Goal: Information Seeking & Learning: Learn about a topic

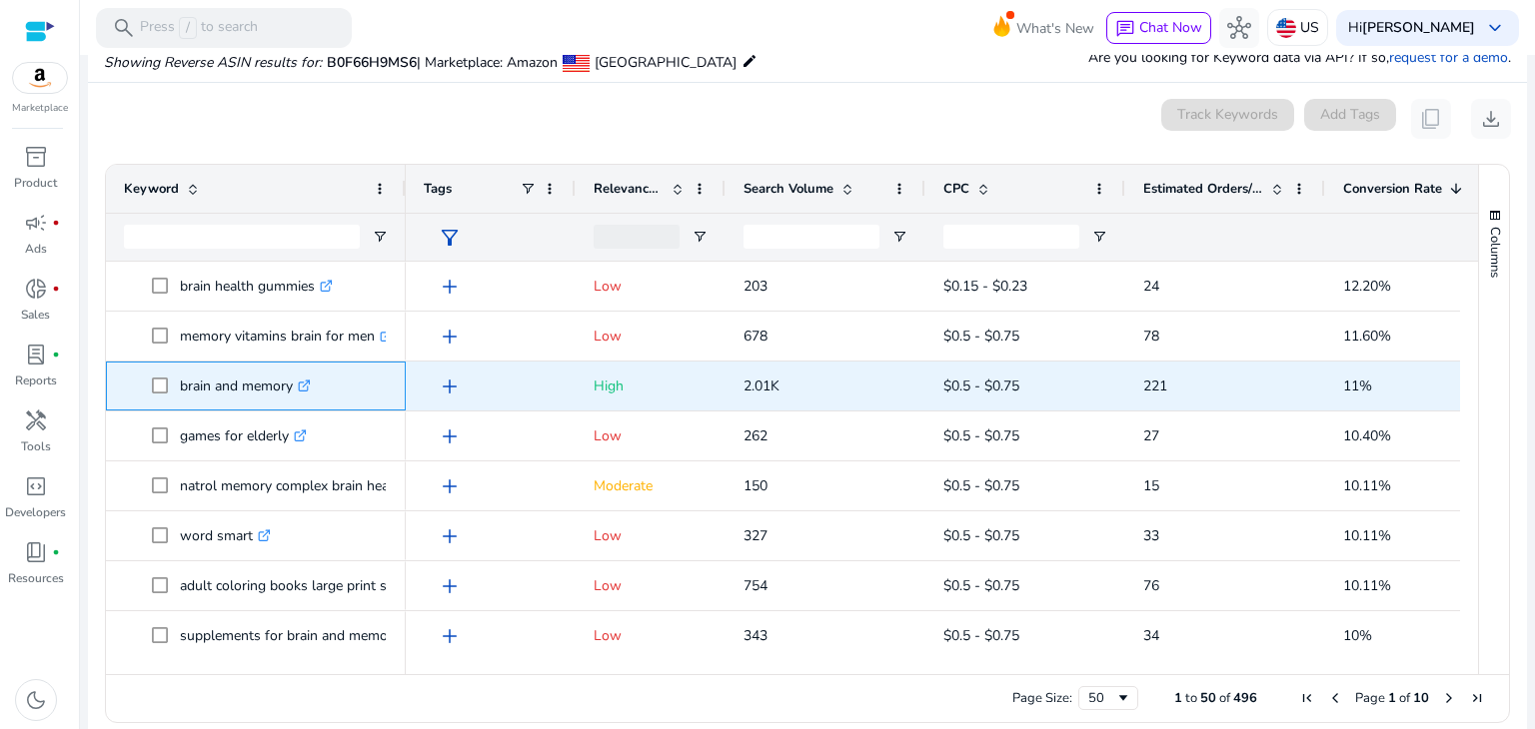
drag, startPoint x: 292, startPoint y: 381, endPoint x: 178, endPoint y: 383, distance: 113.9
click at [178, 383] on span "brain and memory .st0{fill:#2c8af8}" at bounding box center [270, 386] width 236 height 41
copy span "brain and memory"
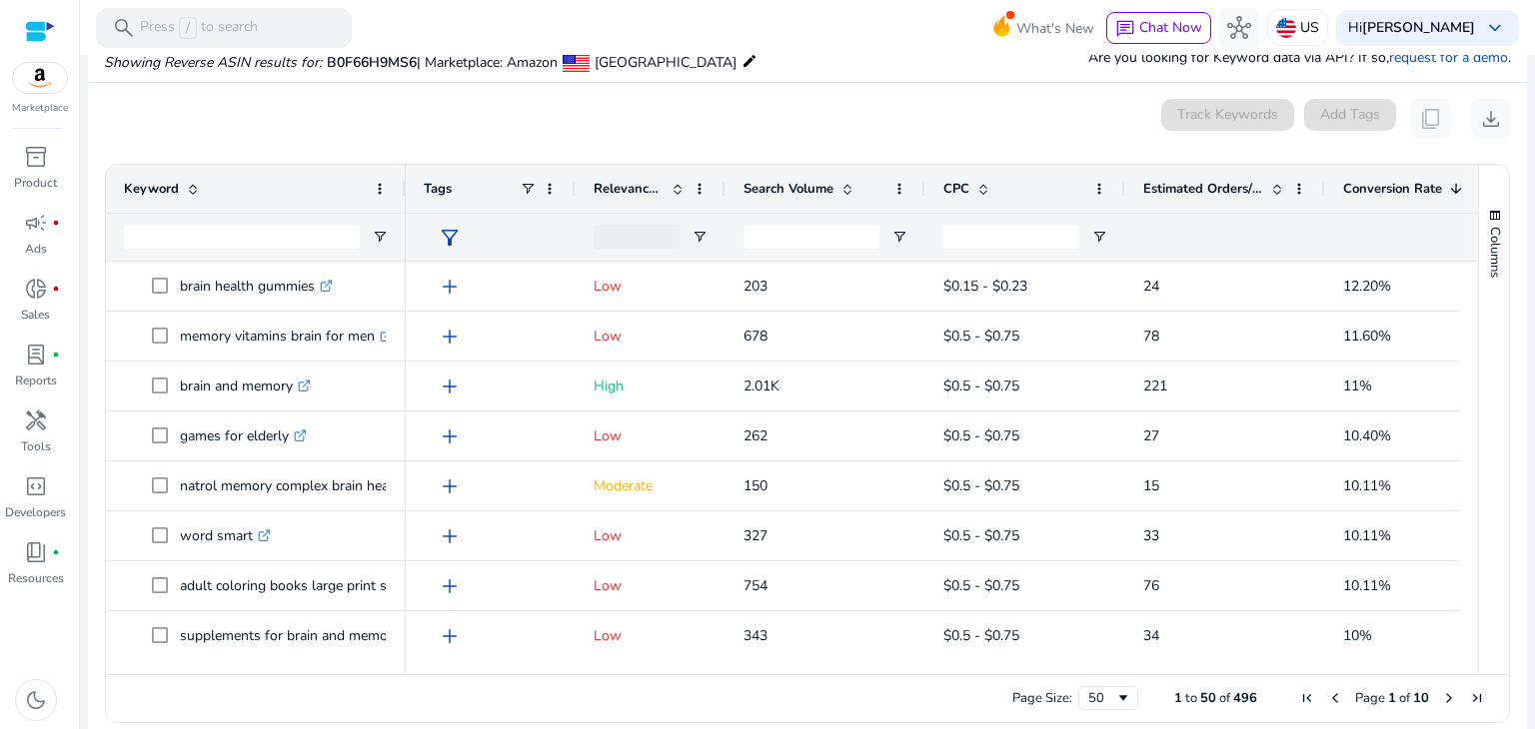
click at [462, 134] on div "0 keyword(s) selected Track Keywords Add Tags content_copy download" at bounding box center [807, 119] width 1407 height 40
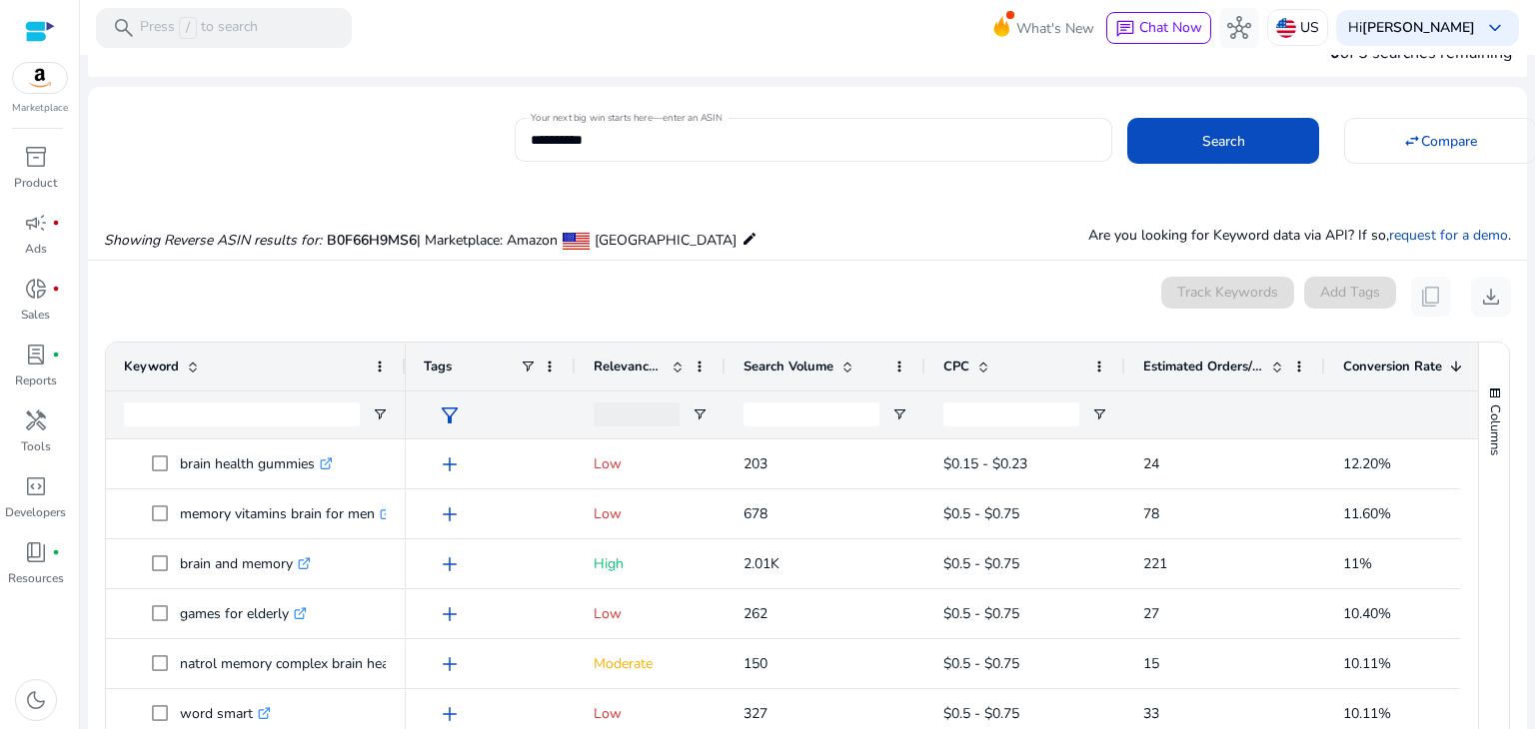
scroll to position [27, 0]
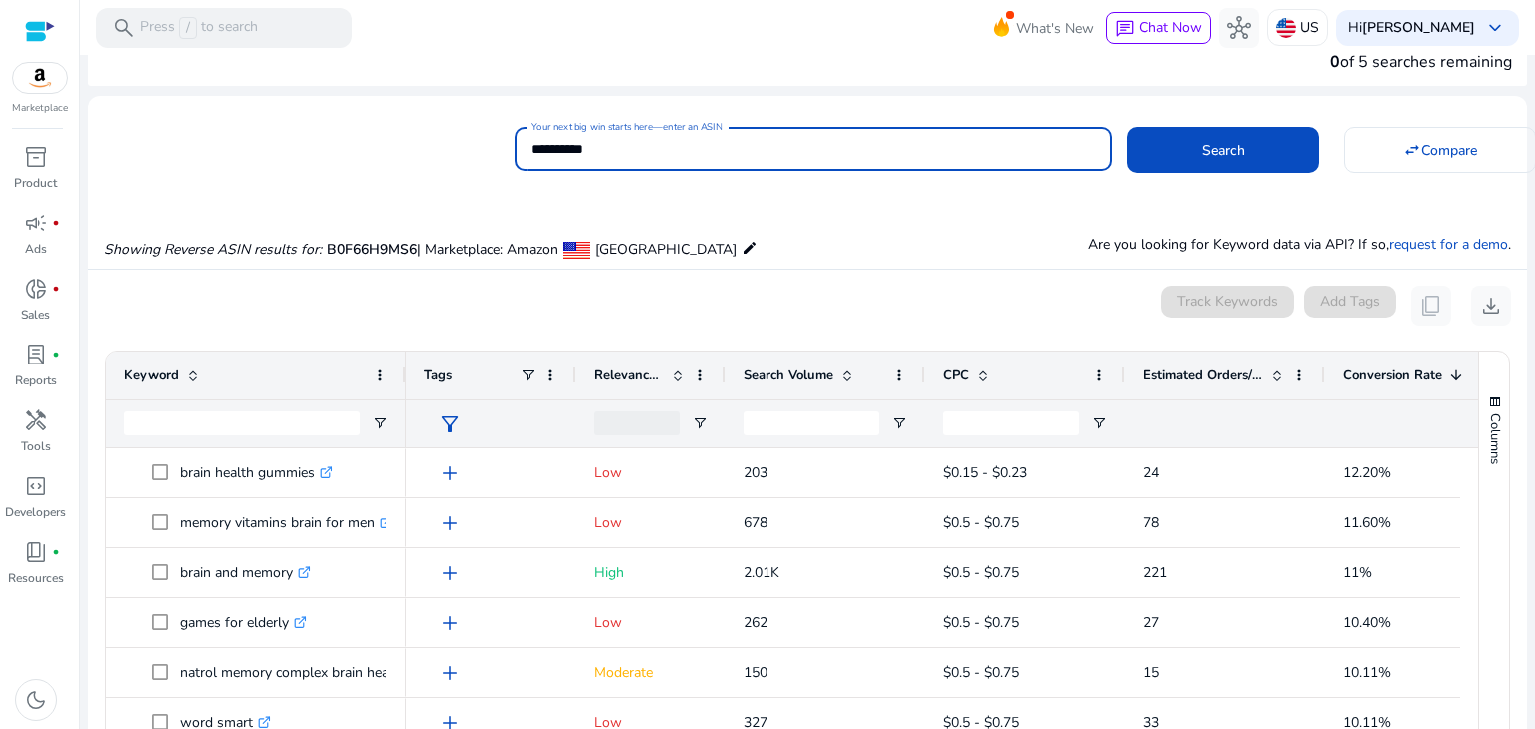
click at [878, 146] on input "**********" at bounding box center [814, 149] width 566 height 22
paste input
type input "**********"
click at [1187, 144] on span at bounding box center [1223, 150] width 192 height 48
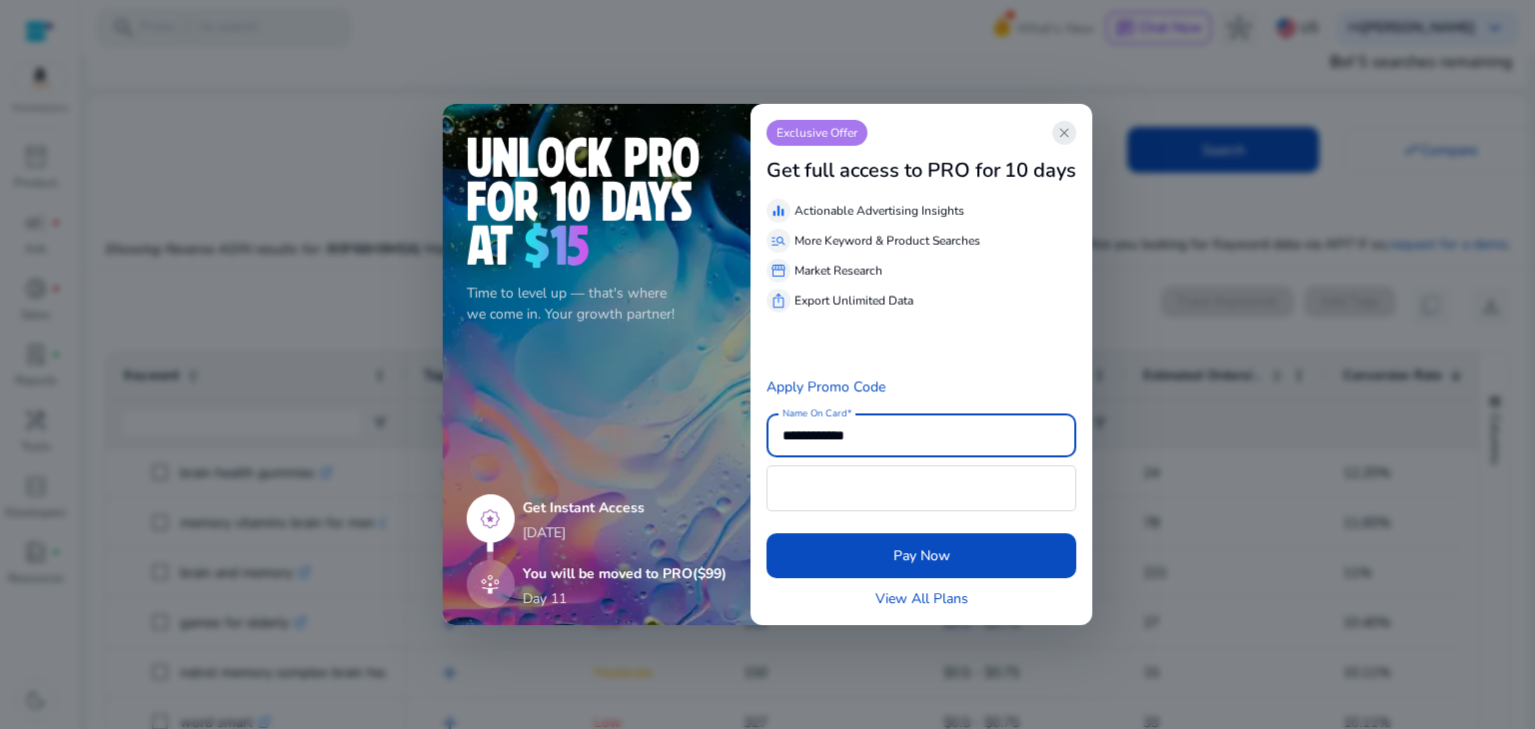
click at [1071, 135] on span "close" at bounding box center [1064, 133] width 16 height 16
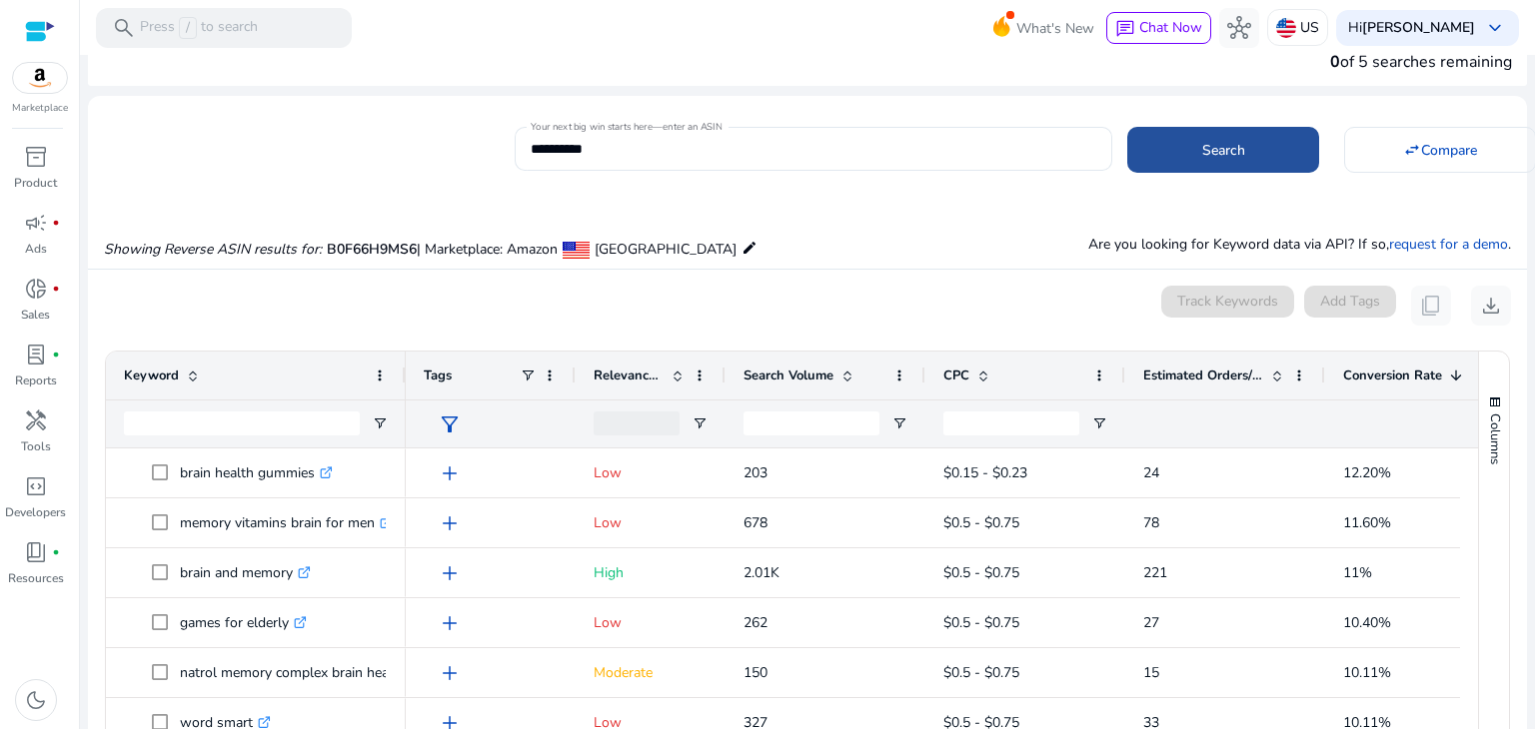
click at [1178, 134] on span at bounding box center [1223, 150] width 192 height 48
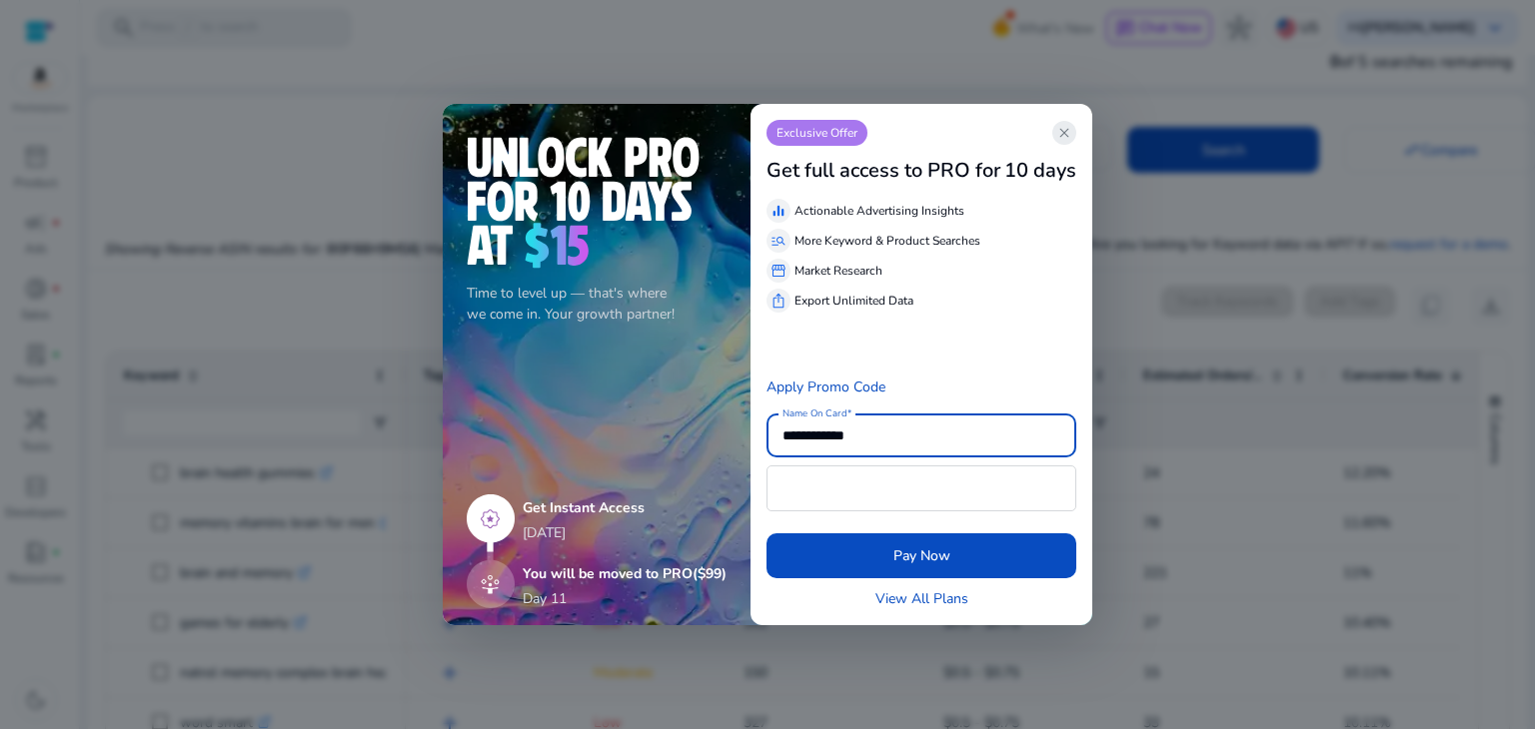
click at [1068, 133] on span "close" at bounding box center [1064, 133] width 16 height 16
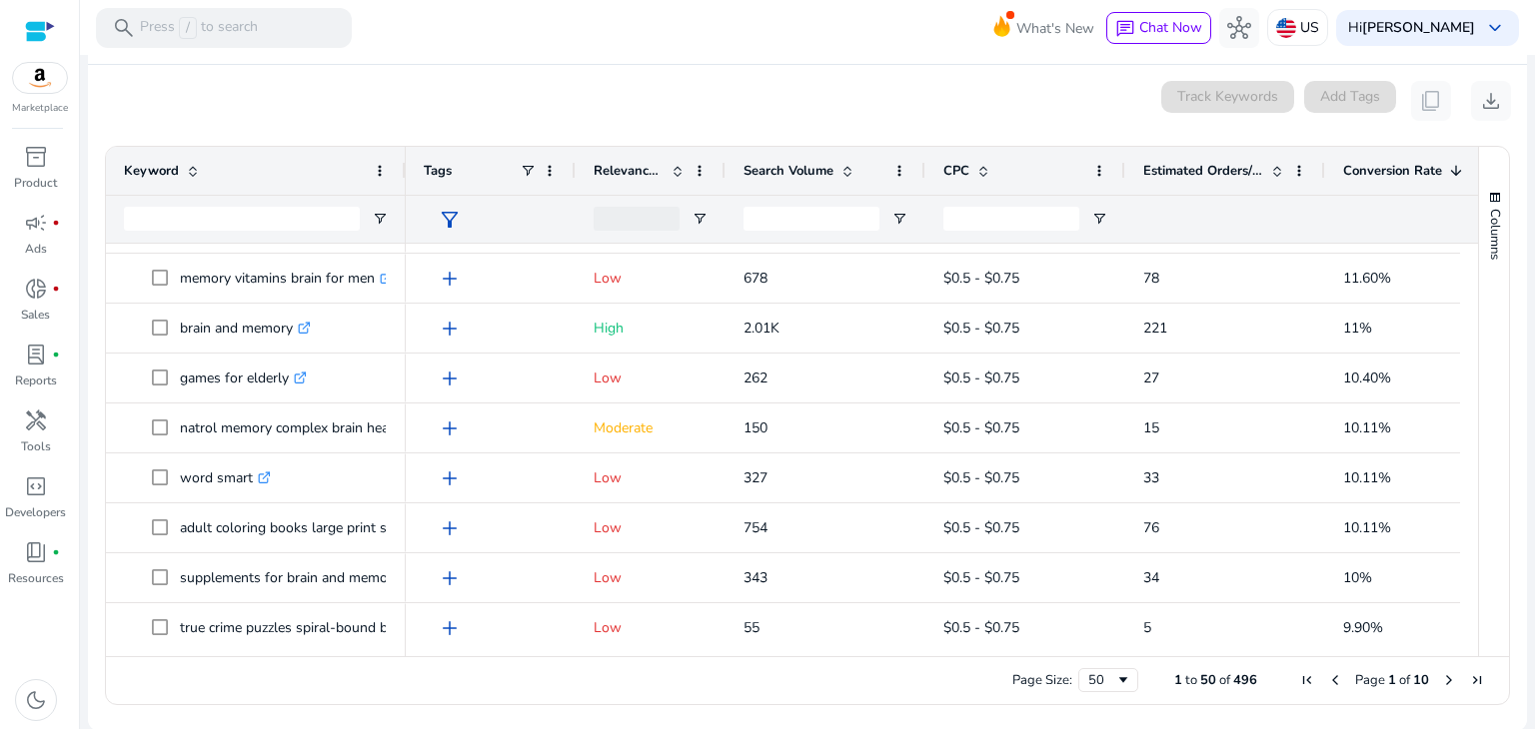
scroll to position [536, 0]
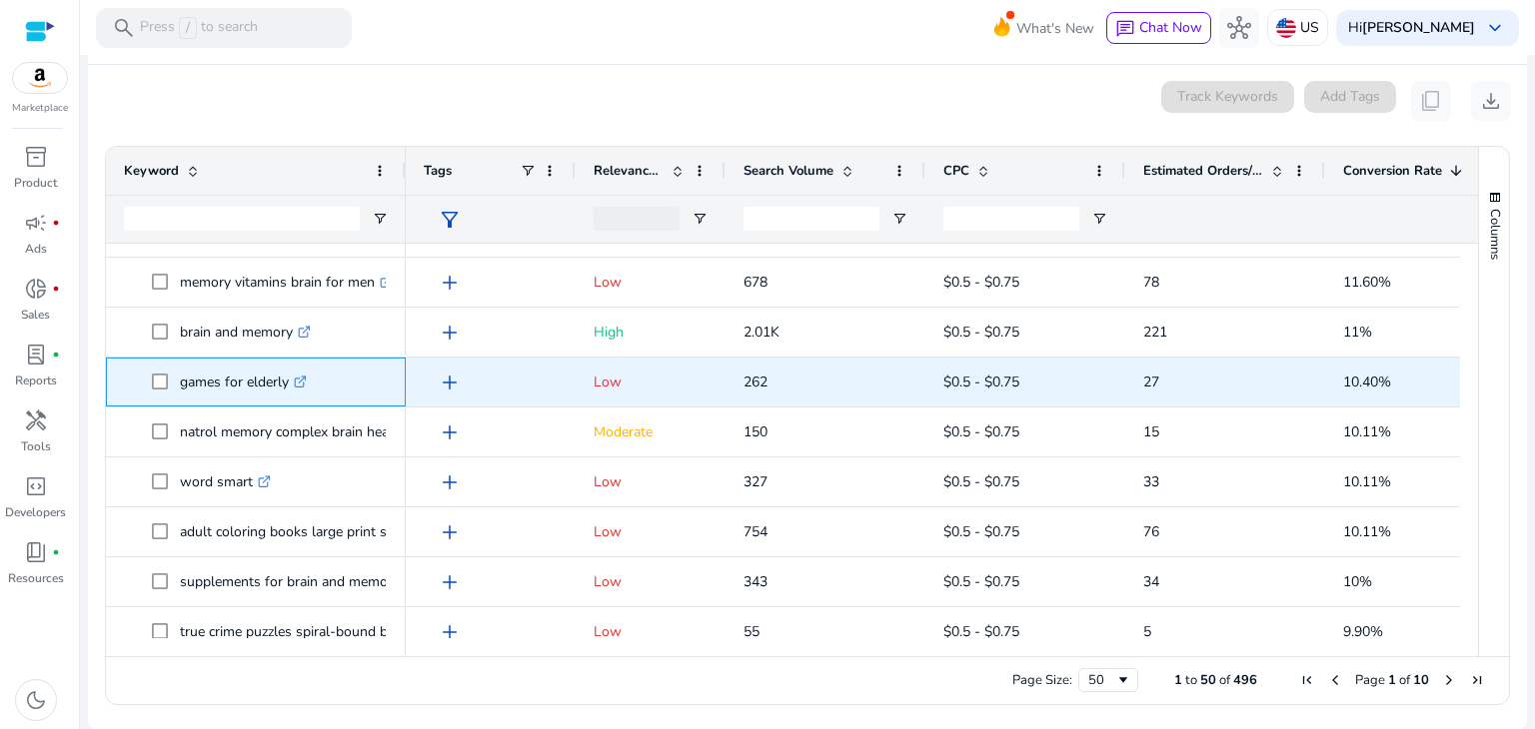
drag, startPoint x: 289, startPoint y: 379, endPoint x: 182, endPoint y: 387, distance: 107.2
click at [182, 387] on p "games for elderly .st0{fill:#2c8af8}" at bounding box center [243, 382] width 127 height 41
copy p "games for elderly"
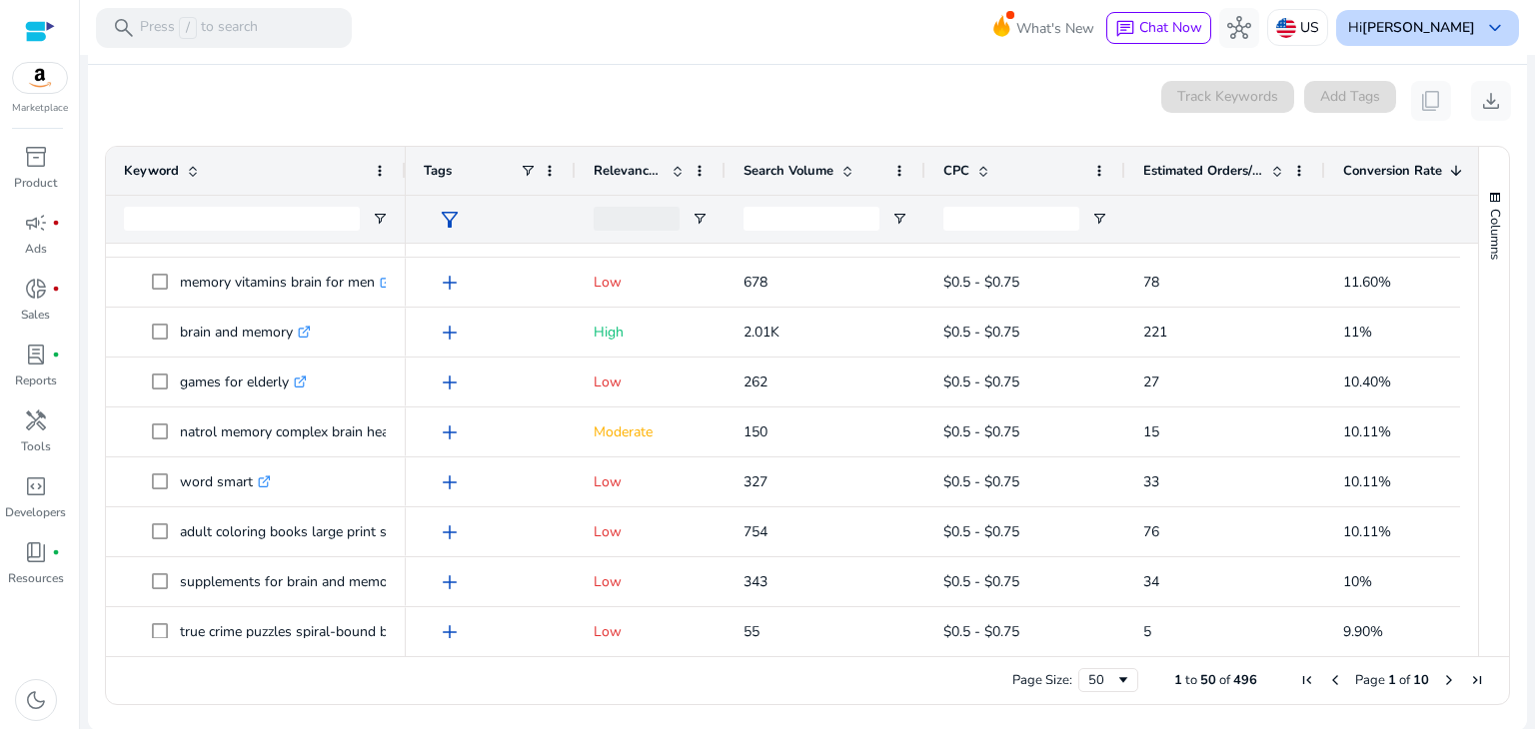
click at [1394, 29] on b "[PERSON_NAME]" at bounding box center [1418, 27] width 113 height 19
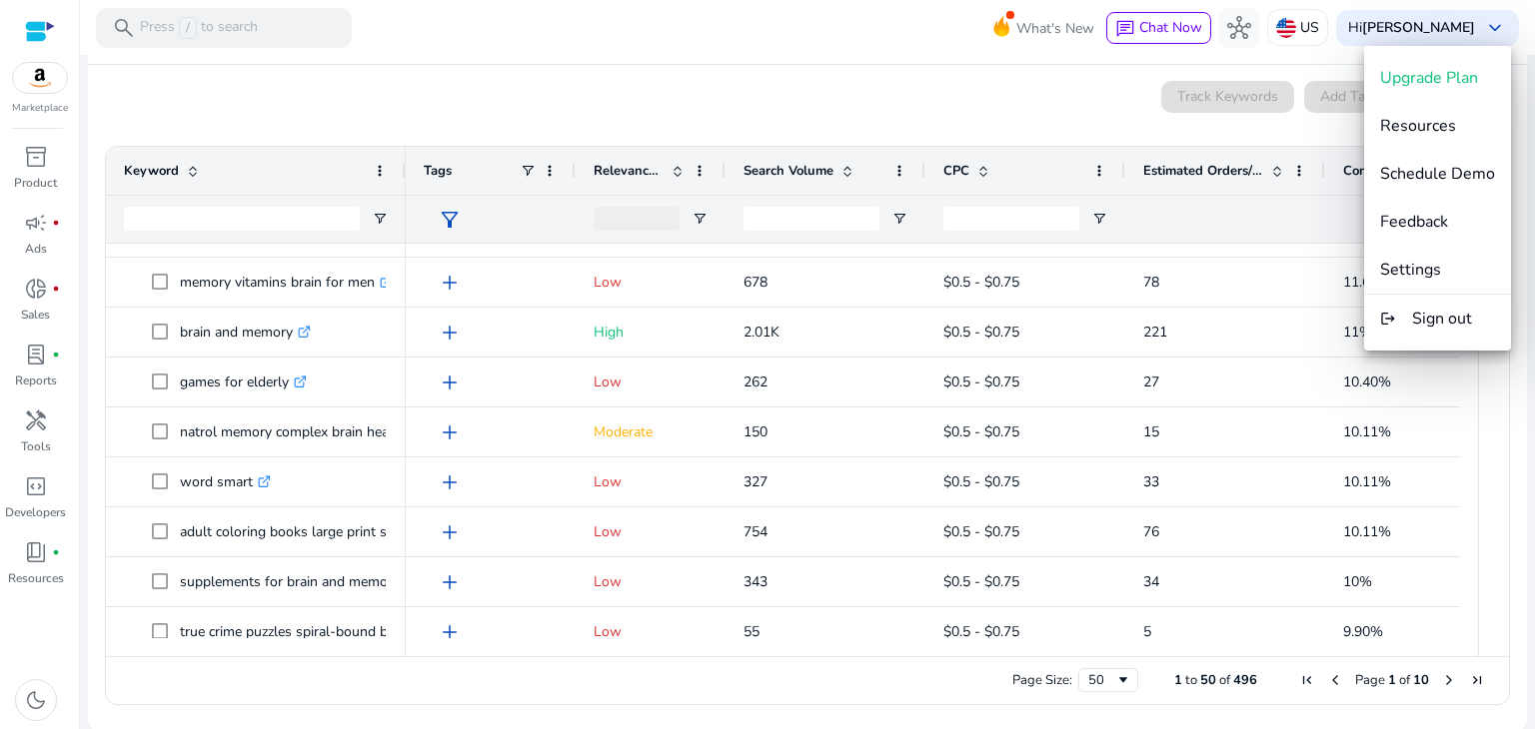
click at [1025, 86] on div at bounding box center [767, 364] width 1535 height 729
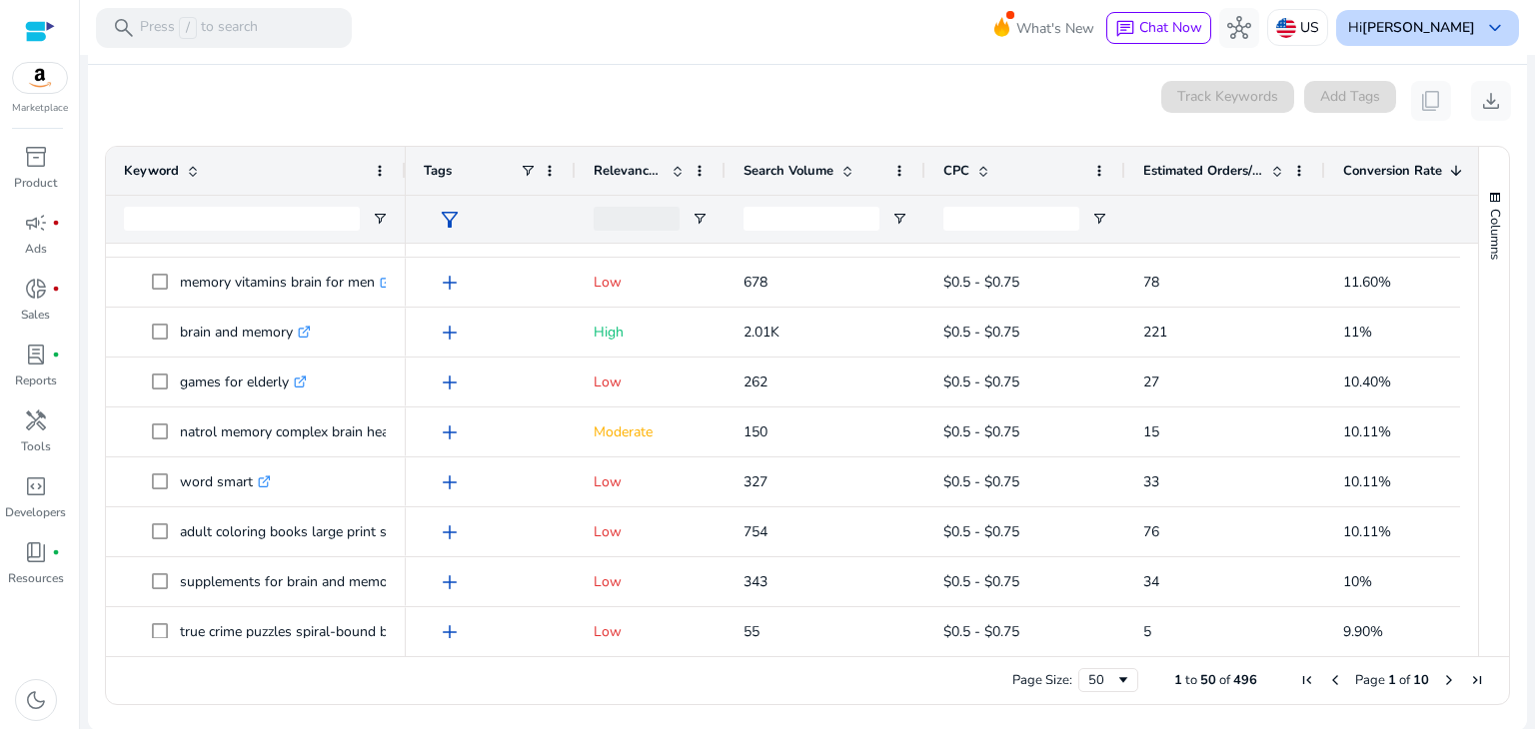
click at [1422, 25] on b "[PERSON_NAME]" at bounding box center [1418, 27] width 113 height 19
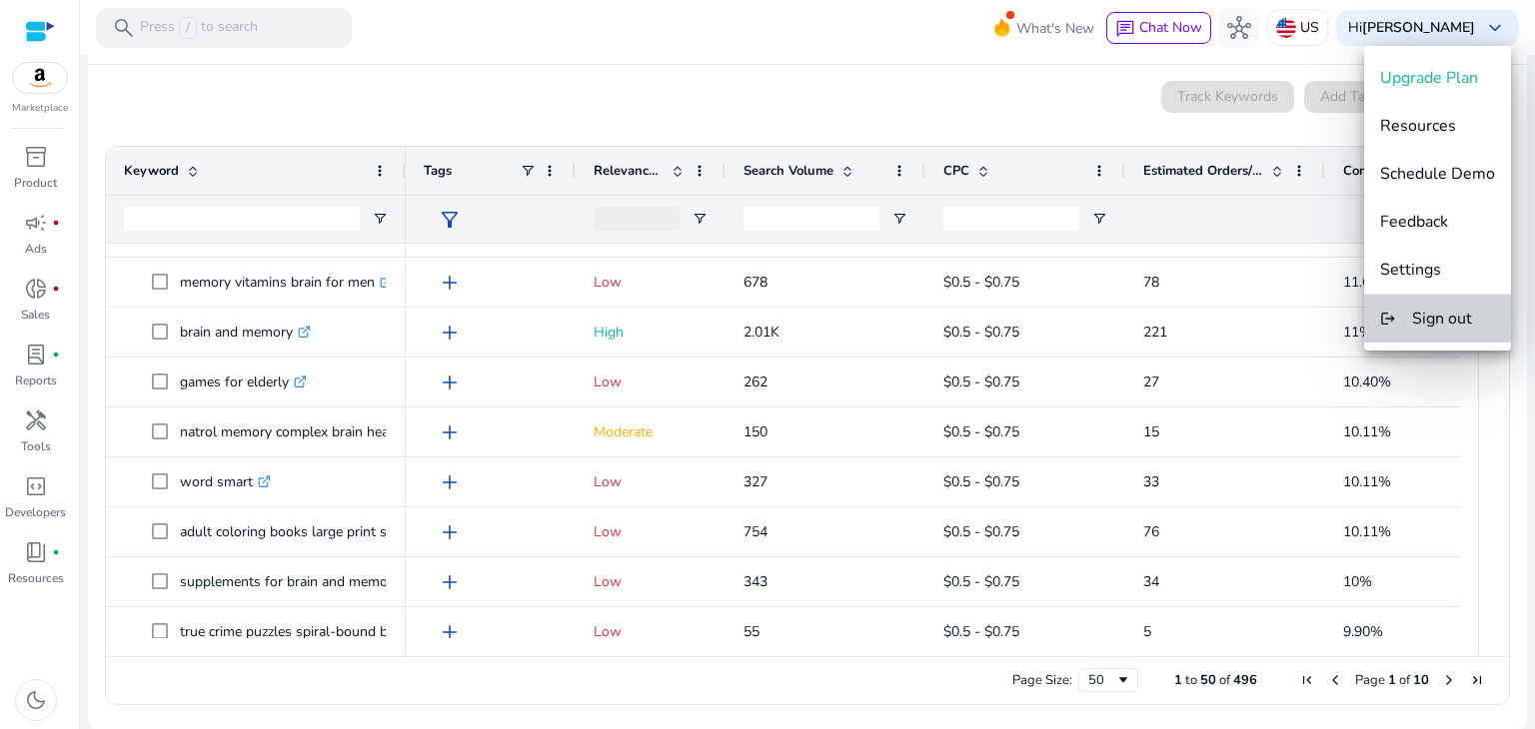
click at [1410, 313] on button "logout Sign out" at bounding box center [1437, 319] width 147 height 48
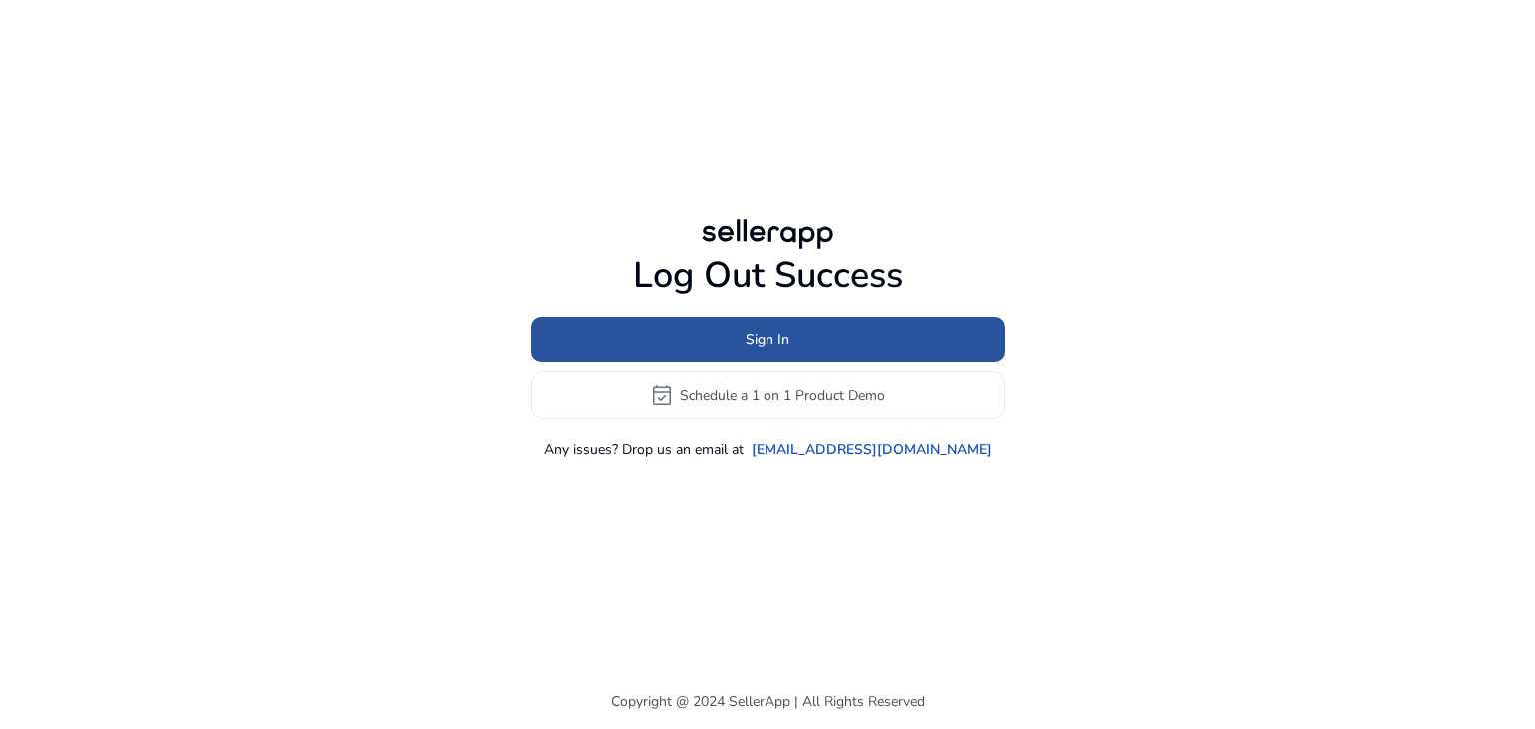
click at [798, 342] on span at bounding box center [768, 340] width 475 height 48
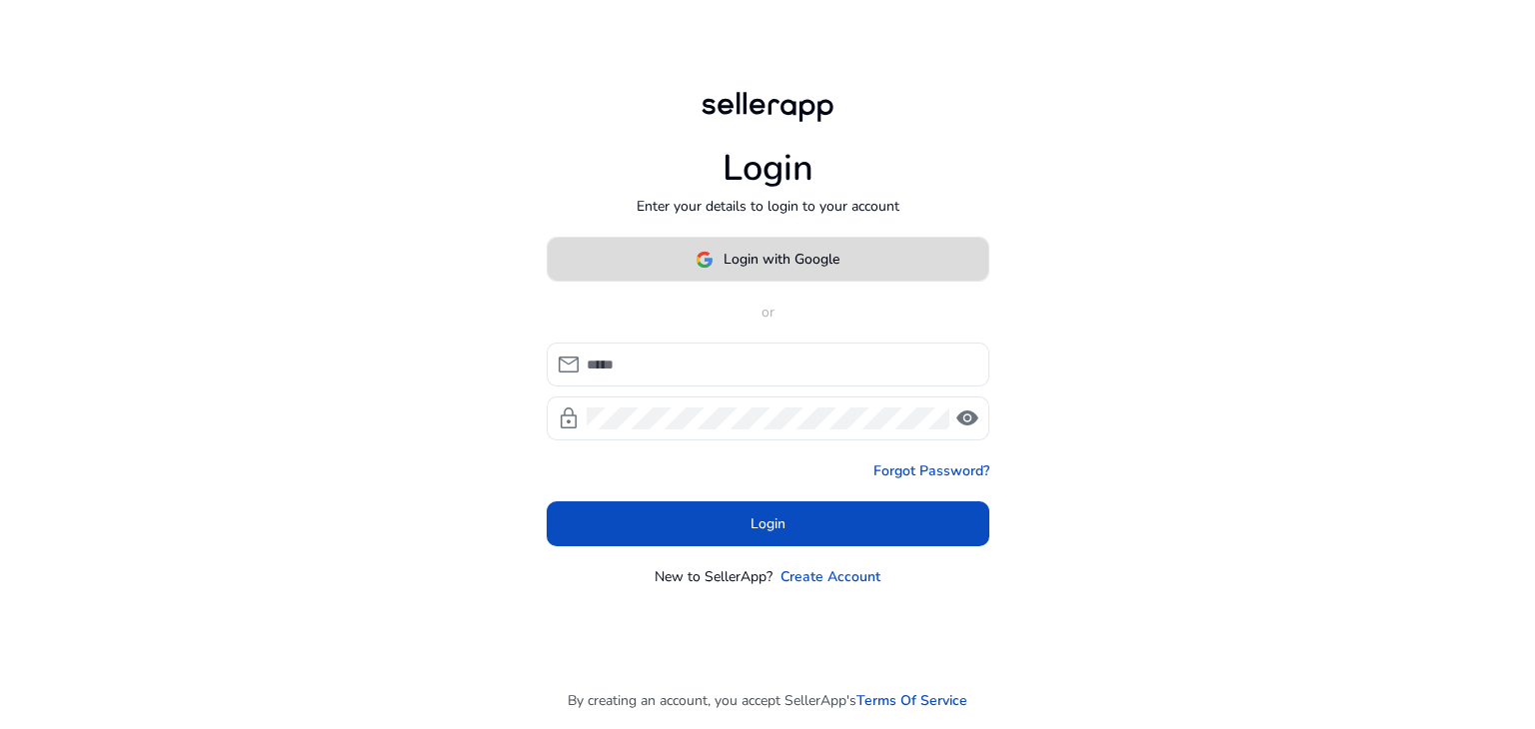
click at [796, 268] on span "Login with Google" at bounding box center [781, 259] width 116 height 21
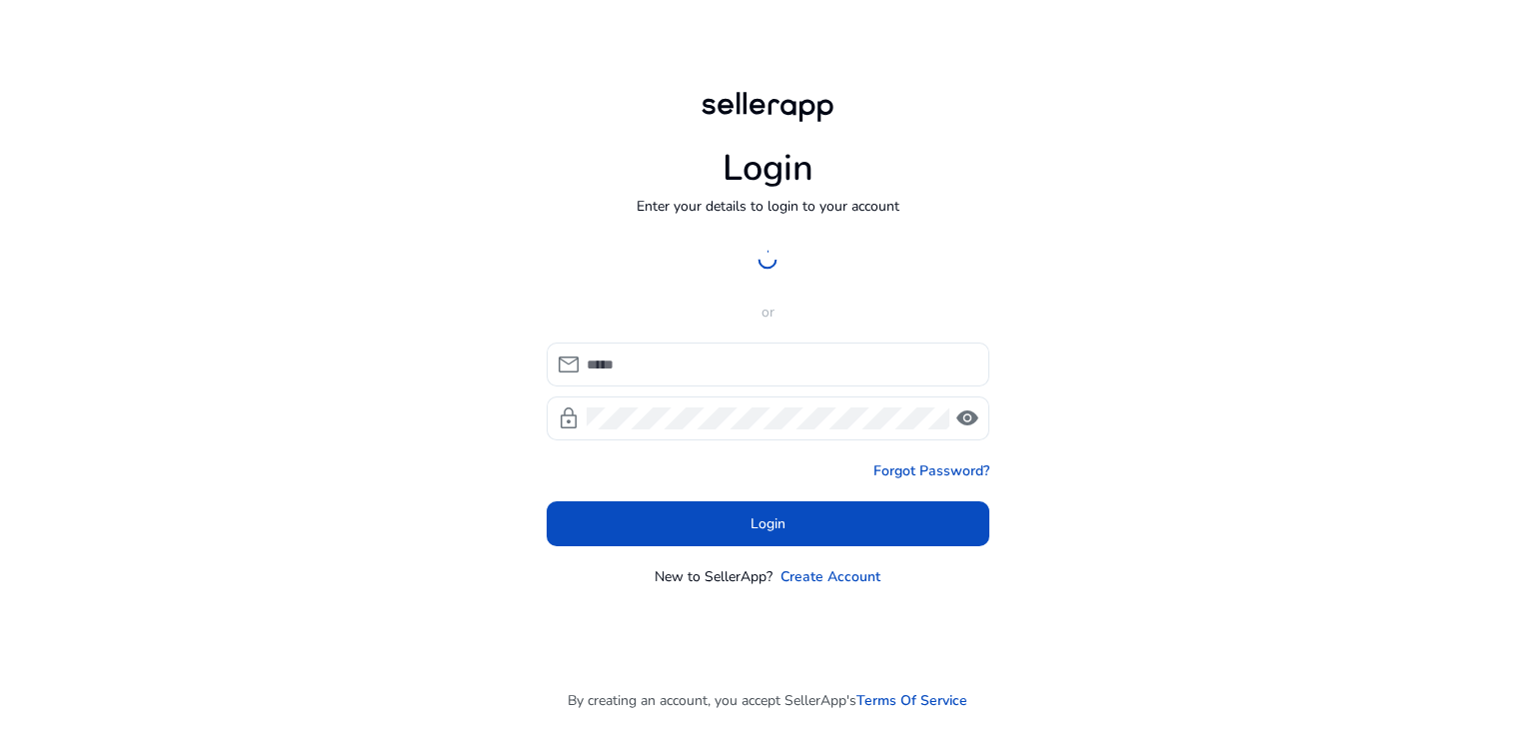
click at [775, 260] on circle at bounding box center [766, 259] width 17 height 17
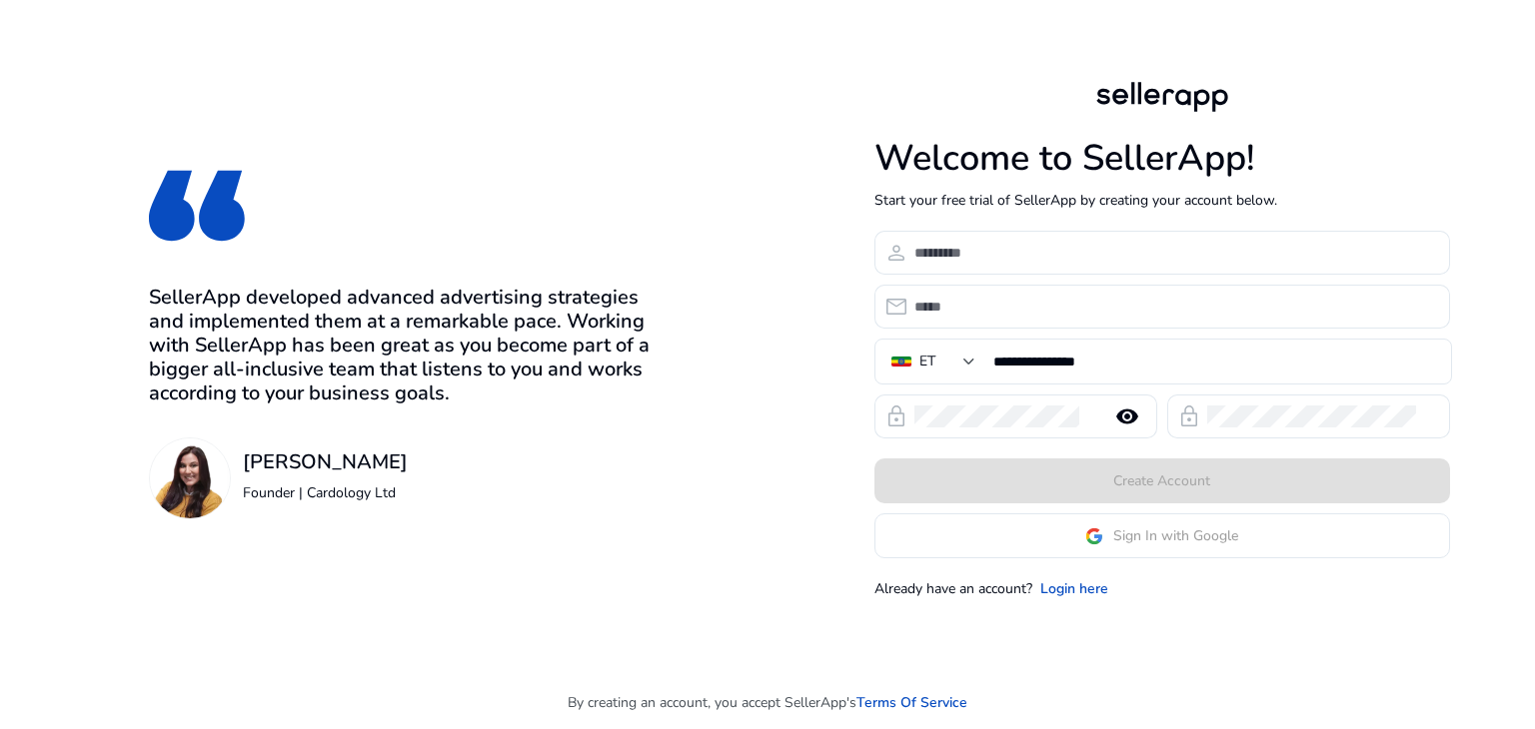
click at [658, 165] on div "SellerApp developed advanced advertising strategies and implemented them at a r…" at bounding box center [405, 338] width 512 height 677
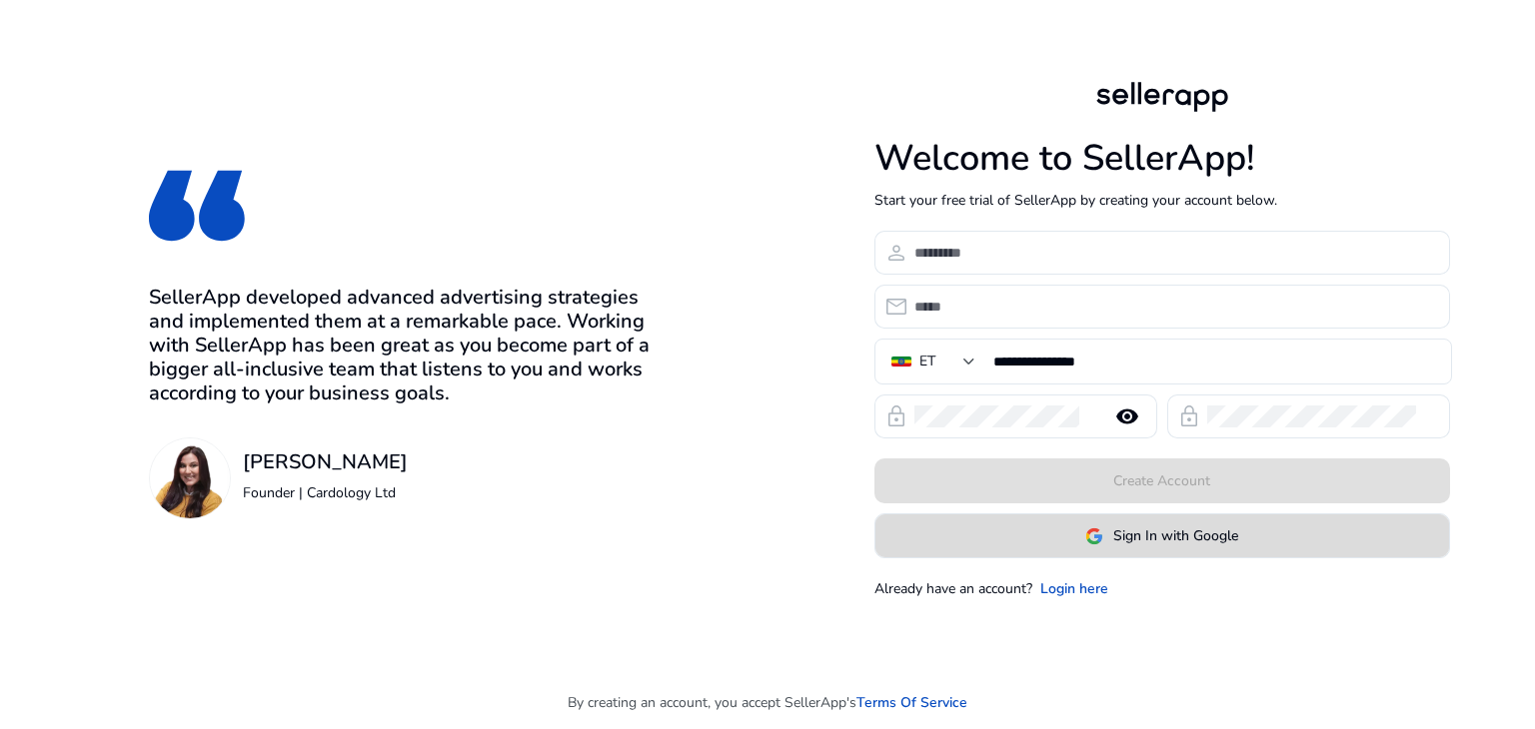
click at [1065, 549] on span at bounding box center [1162, 537] width 574 height 48
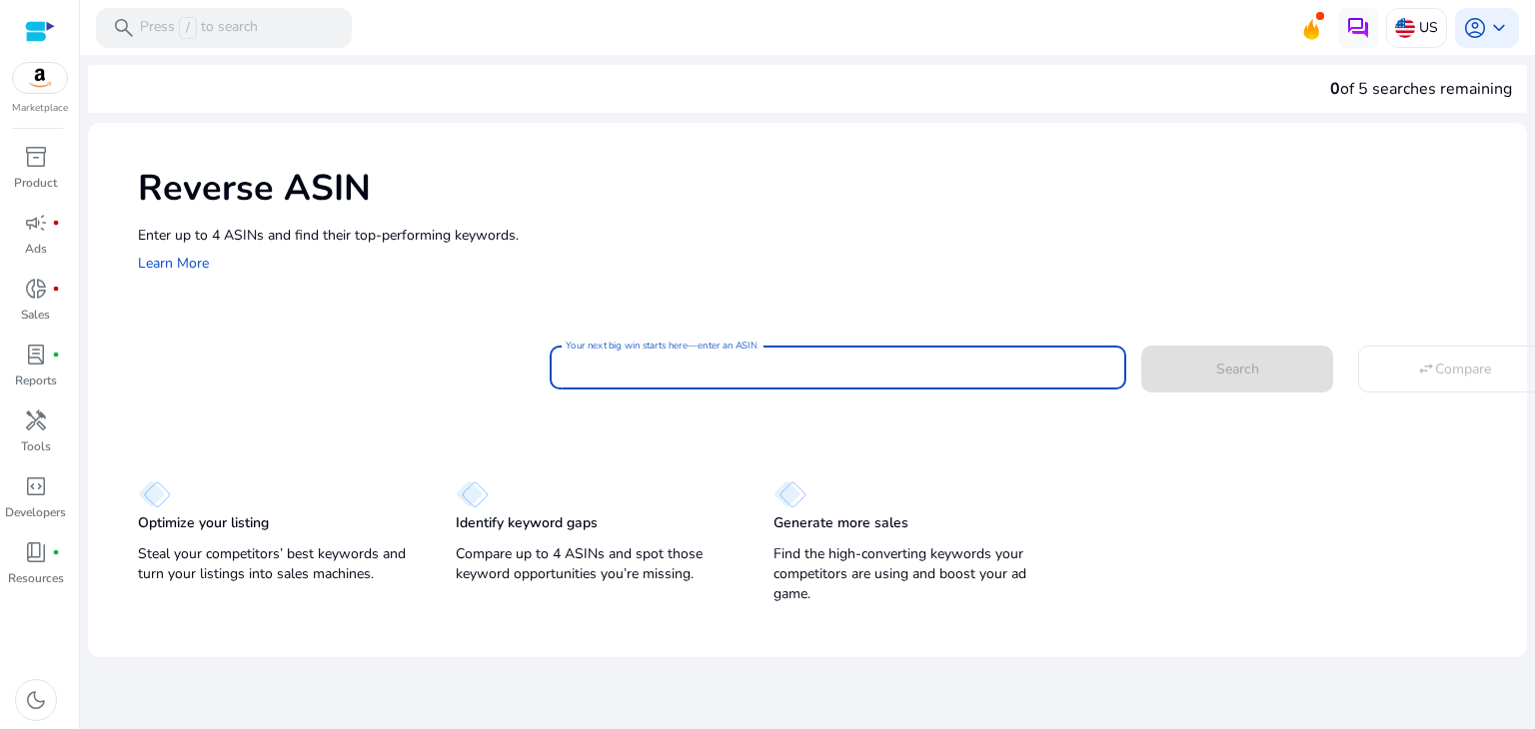
click at [640, 362] on input "Your next big win starts here—enter an ASIN" at bounding box center [838, 368] width 545 height 22
paste input "**********"
type input "**********"
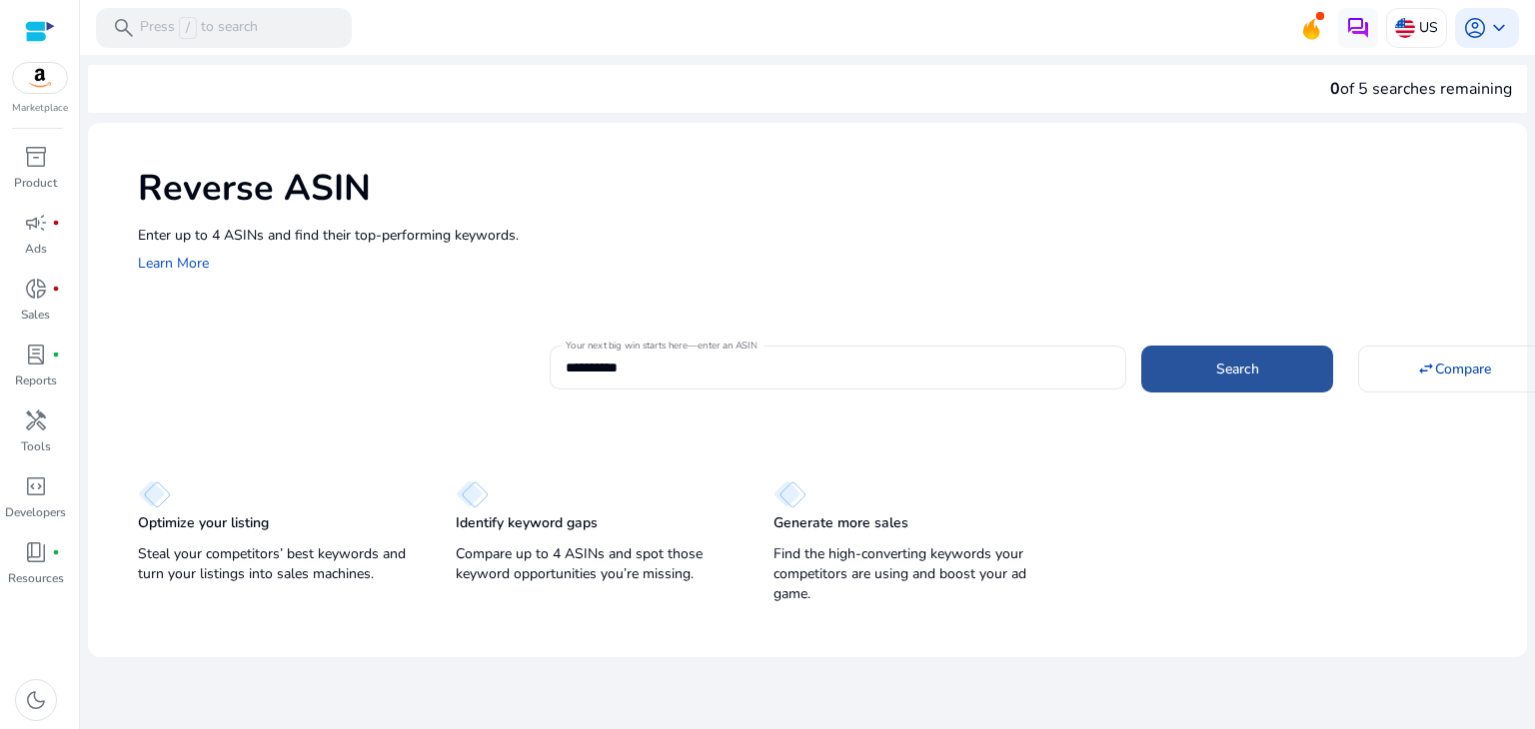
click at [1176, 366] on span at bounding box center [1237, 369] width 192 height 48
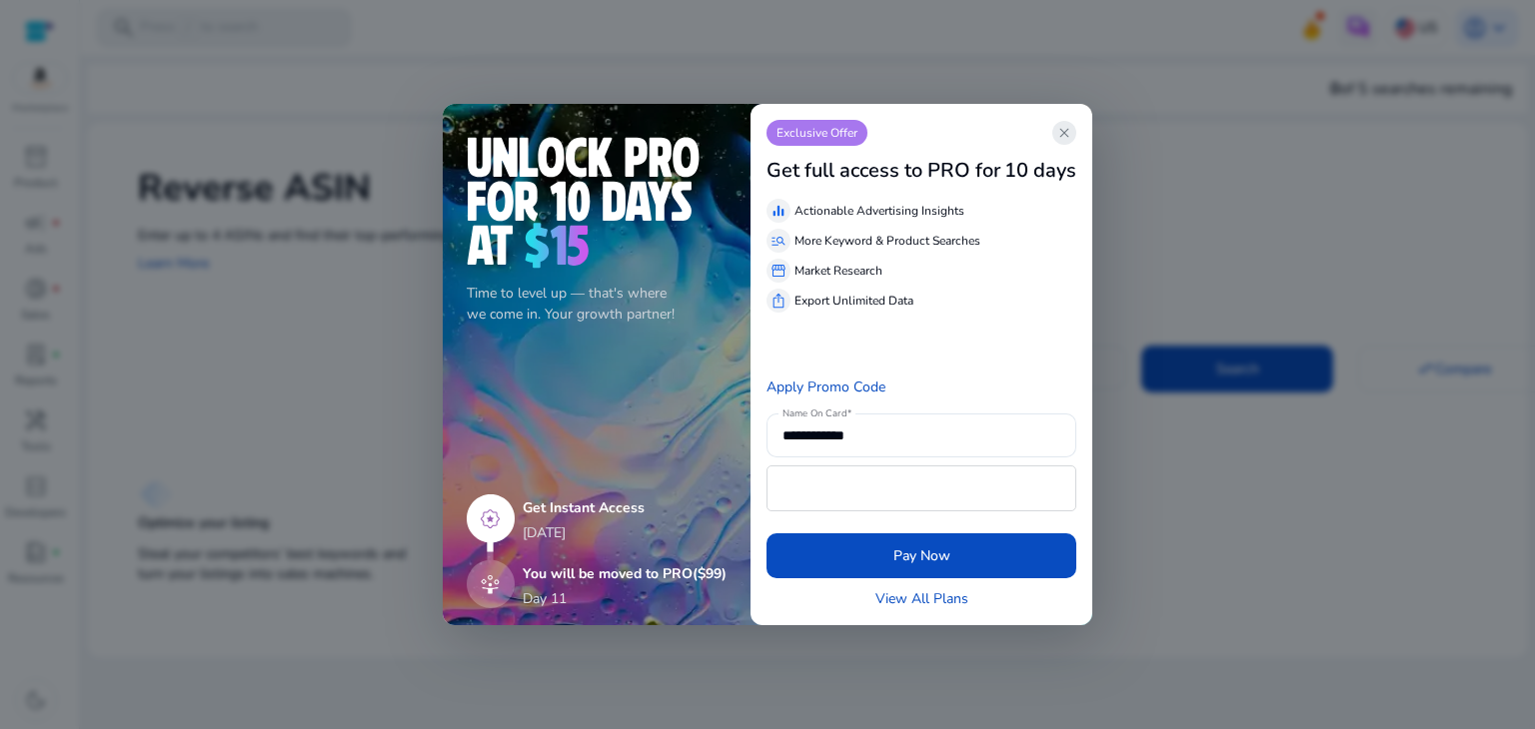
click at [1063, 137] on span "close" at bounding box center [1064, 133] width 16 height 16
